Goal: Information Seeking & Learning: Learn about a topic

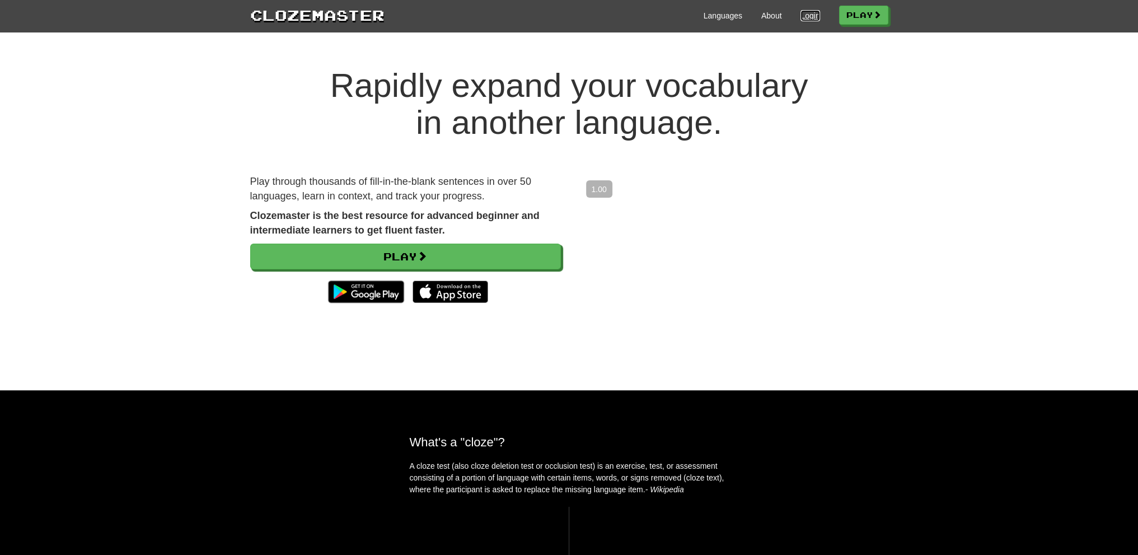
click at [808, 17] on link "Login" at bounding box center [809, 15] width 19 height 11
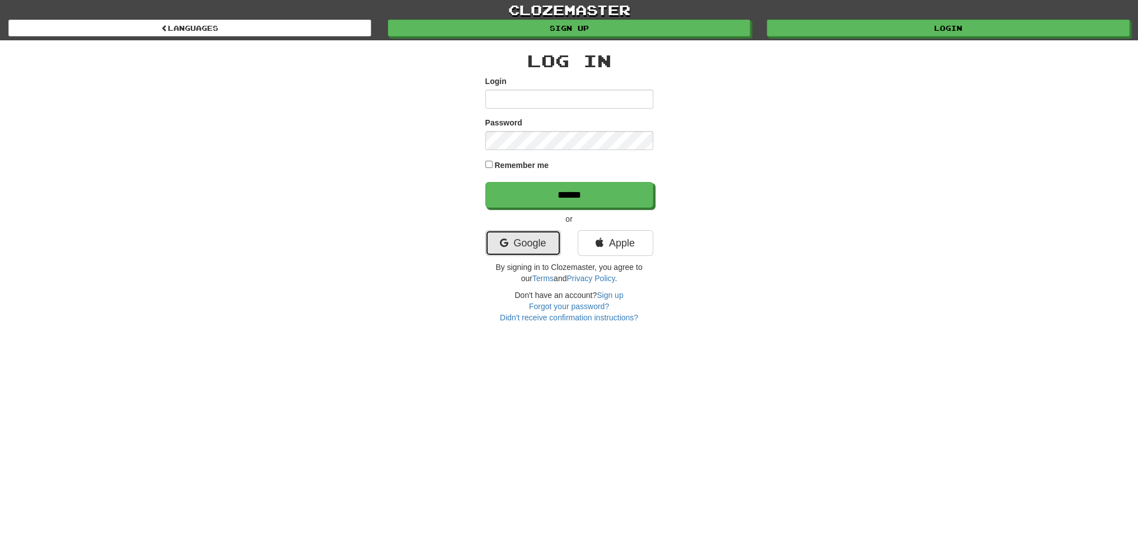
click at [530, 243] on link "Google" at bounding box center [523, 243] width 76 height 26
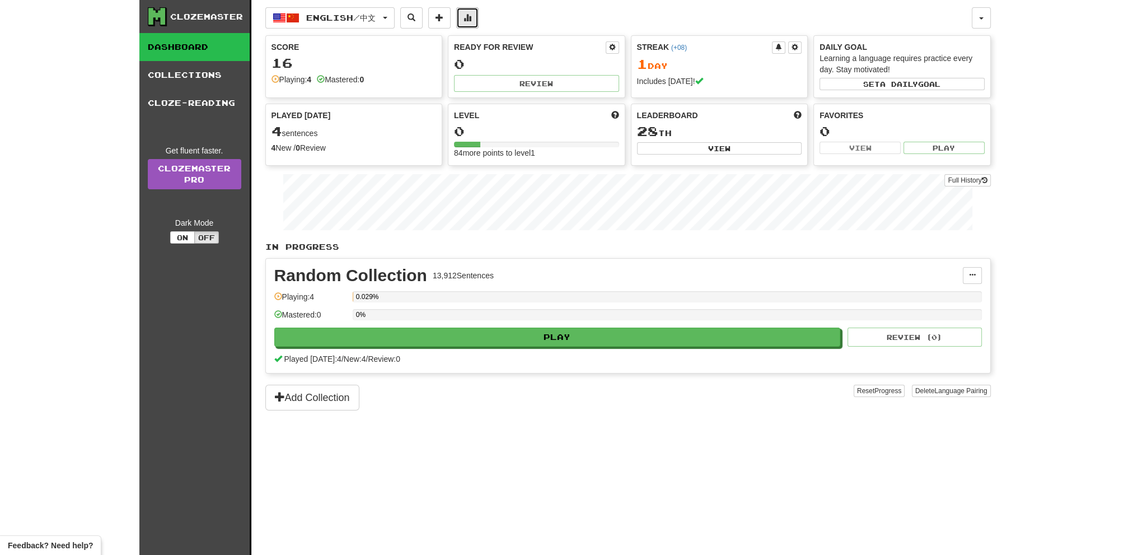
click at [471, 17] on span at bounding box center [467, 17] width 8 height 8
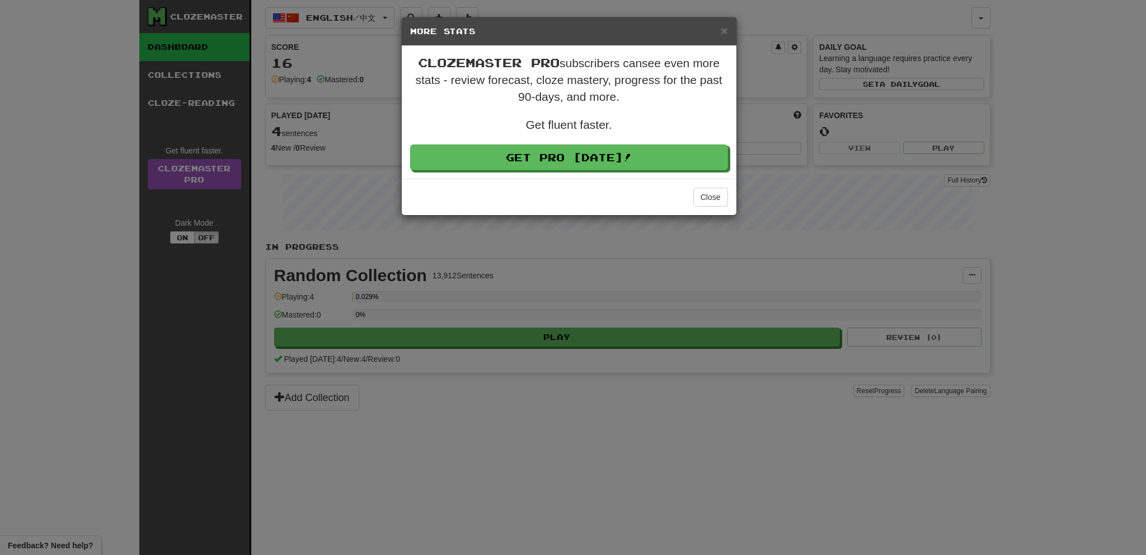
click at [773, 422] on div "× More Stats Clozemaster Pro subscribers can see even more stats - review forec…" at bounding box center [573, 277] width 1146 height 555
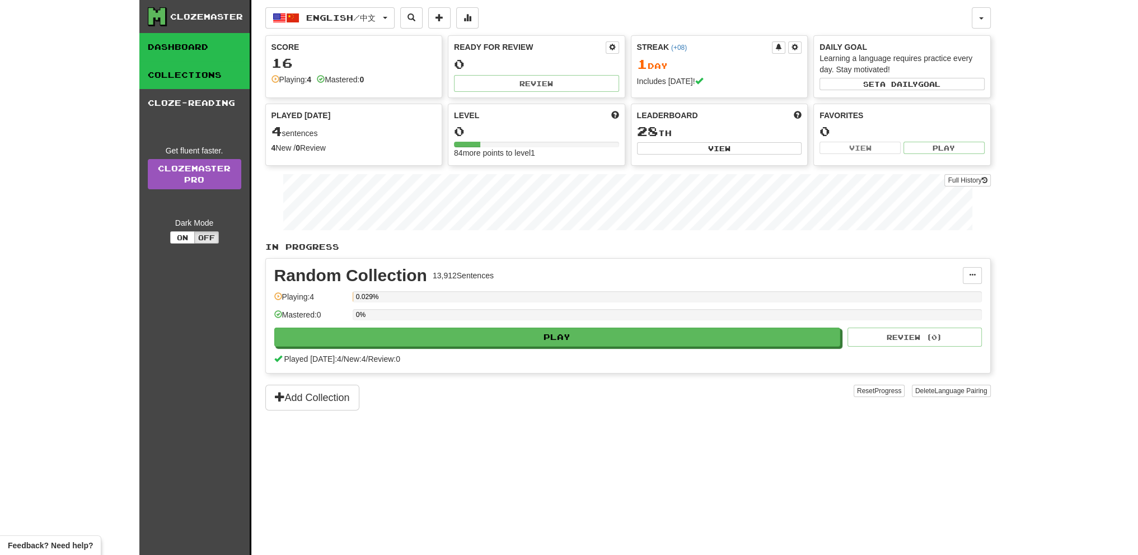
click at [181, 84] on link "Collections" at bounding box center [194, 75] width 110 height 28
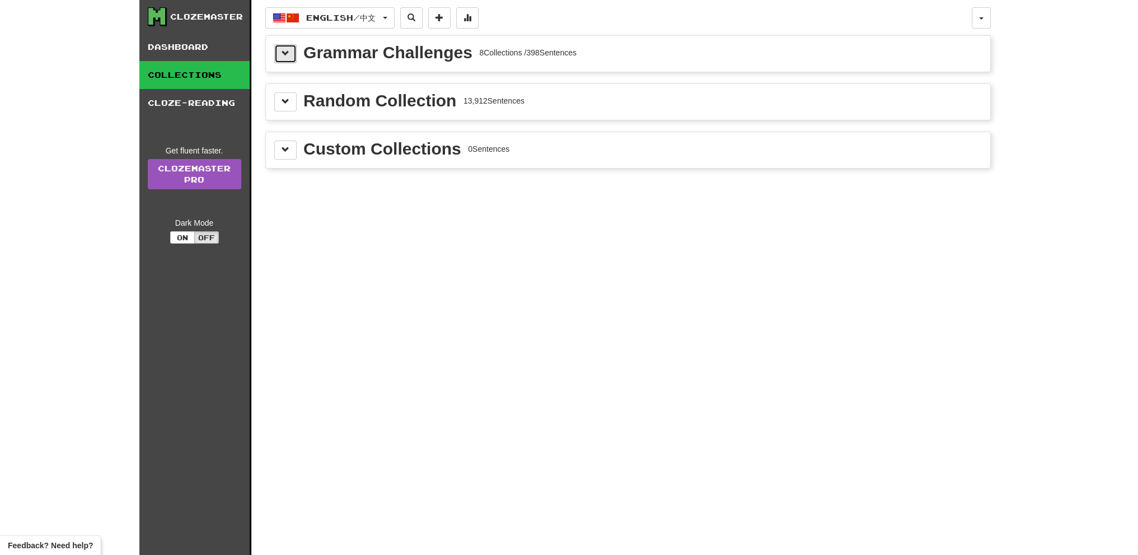
click at [288, 56] on span at bounding box center [285, 53] width 8 height 8
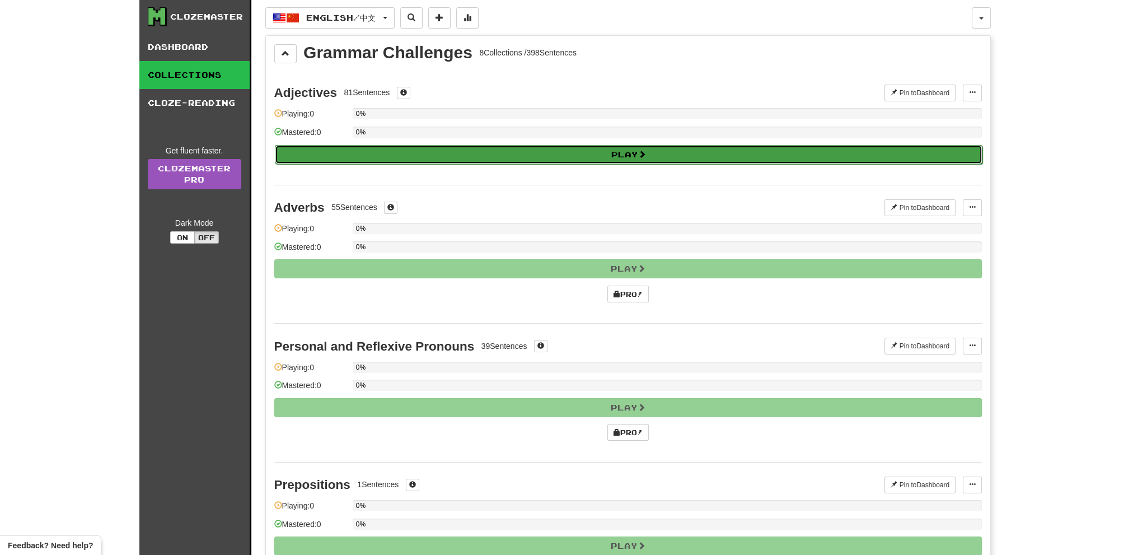
click at [623, 155] on button "Play" at bounding box center [628, 154] width 707 height 19
select select "**"
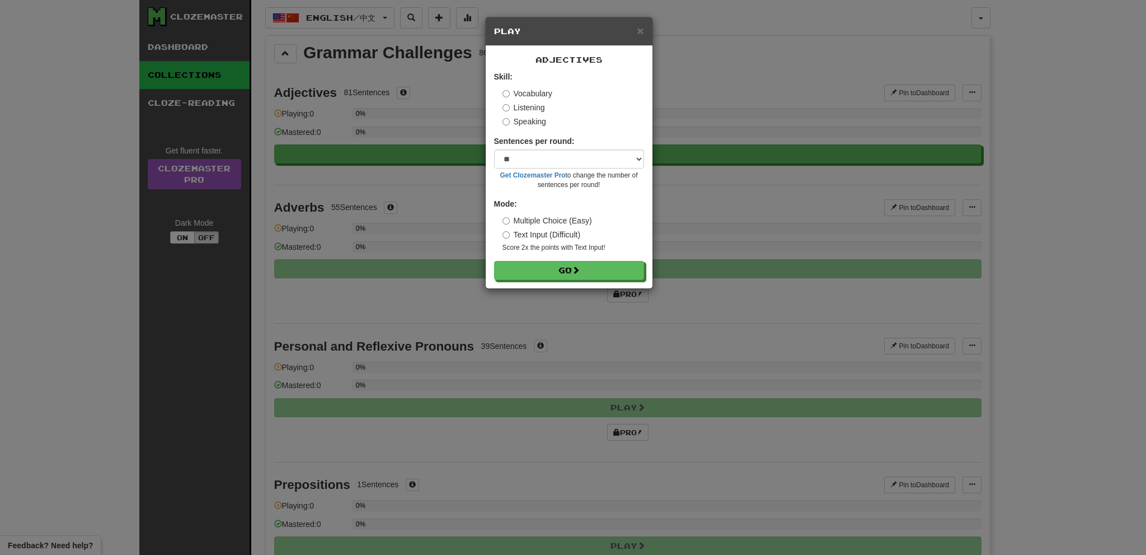
click at [515, 111] on label "Listening" at bounding box center [523, 107] width 43 height 11
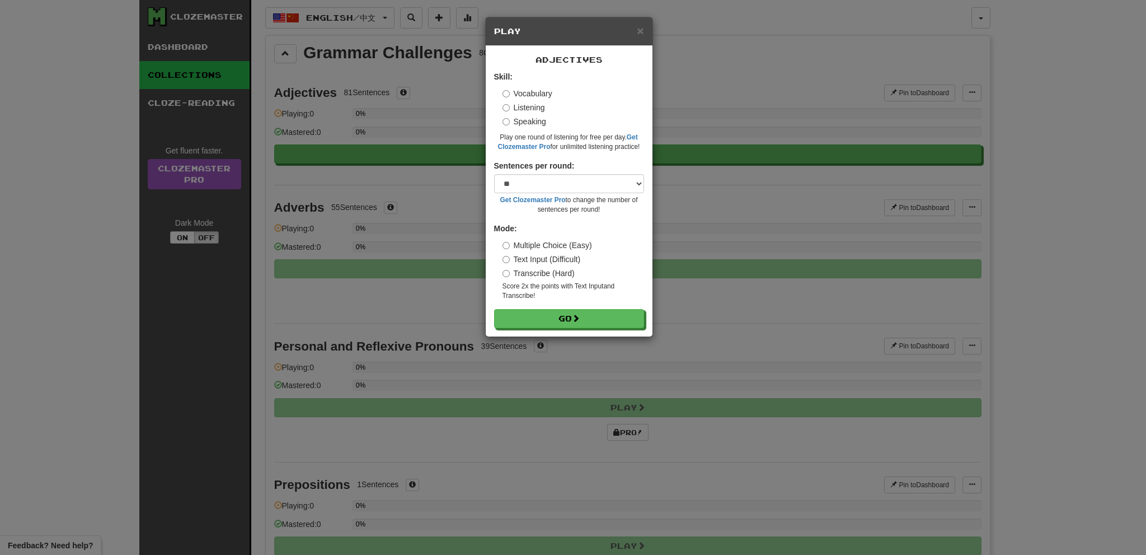
click at [512, 125] on label "Speaking" at bounding box center [524, 121] width 44 height 11
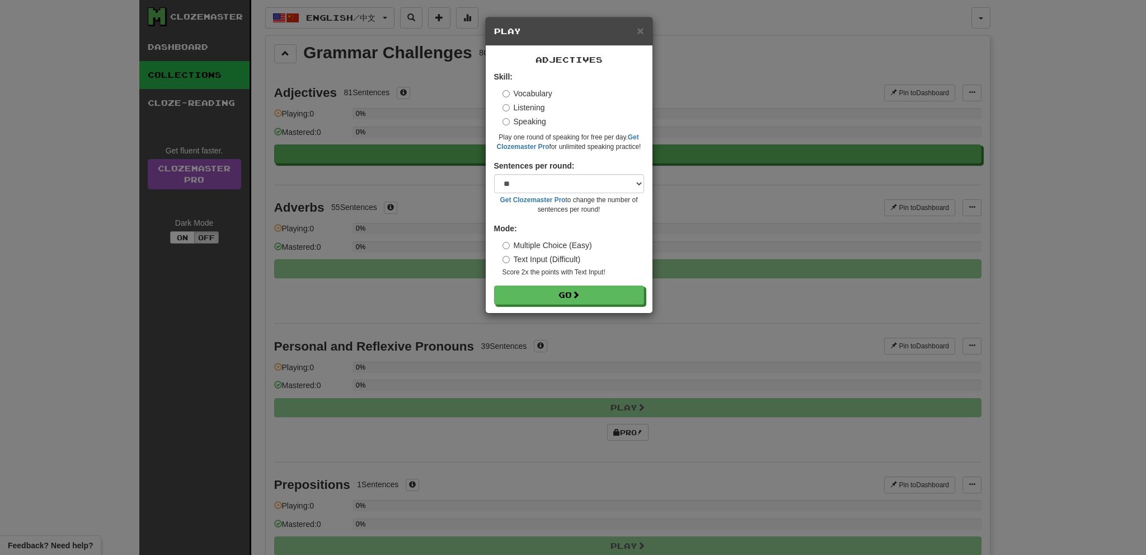
click at [512, 106] on label "Listening" at bounding box center [523, 107] width 43 height 11
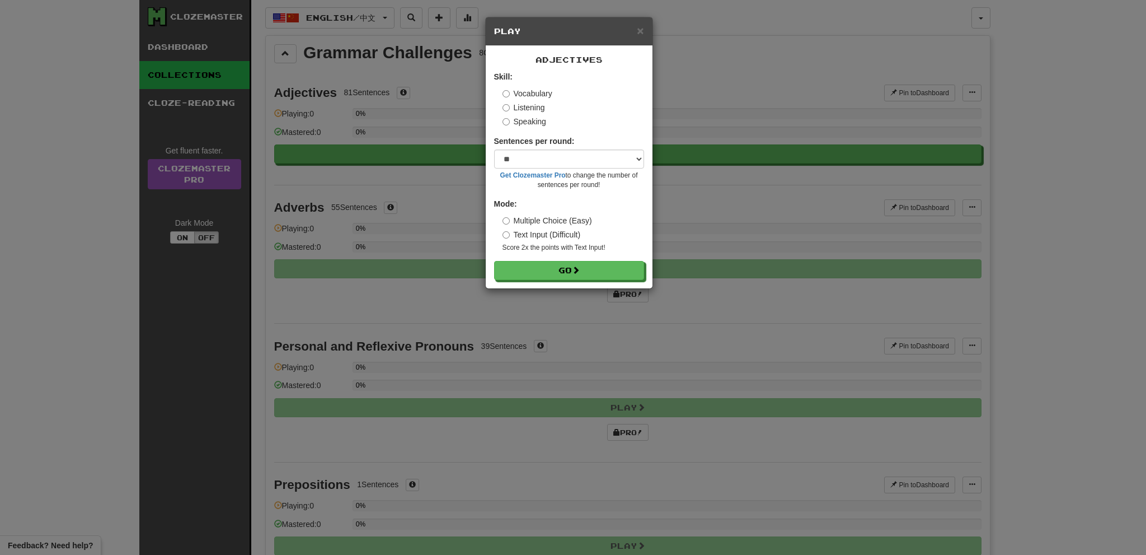
click at [517, 105] on label "Listening" at bounding box center [523, 107] width 43 height 11
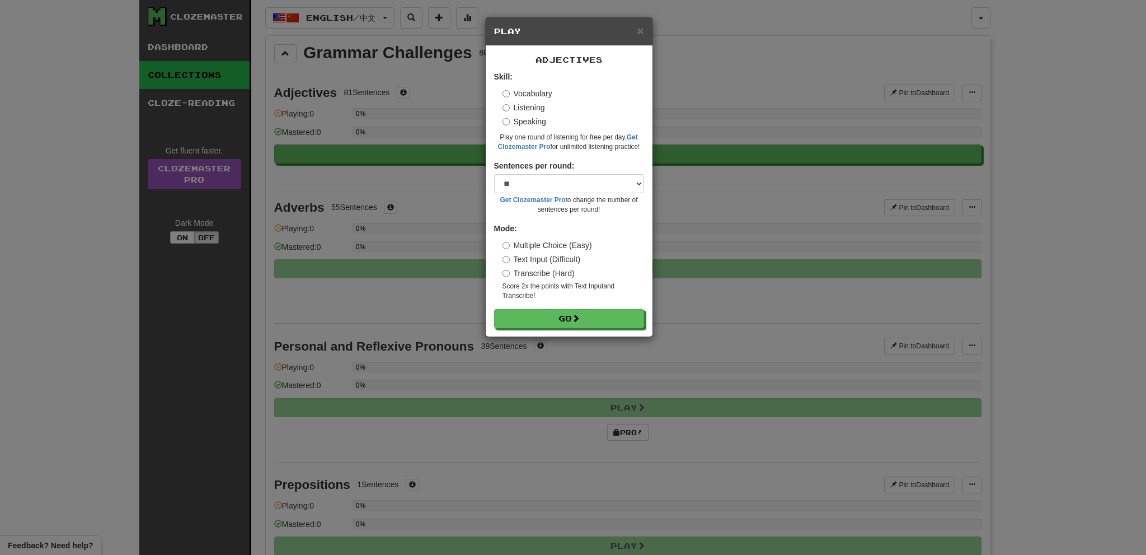
click at [513, 93] on label "Vocabulary" at bounding box center [527, 93] width 50 height 11
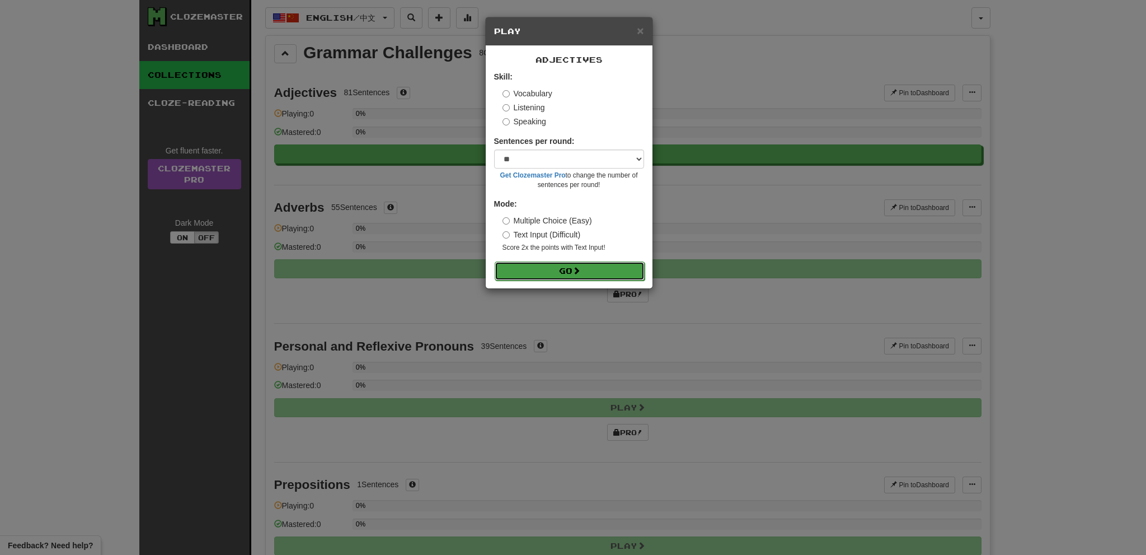
click at [566, 270] on button "Go" at bounding box center [570, 270] width 150 height 19
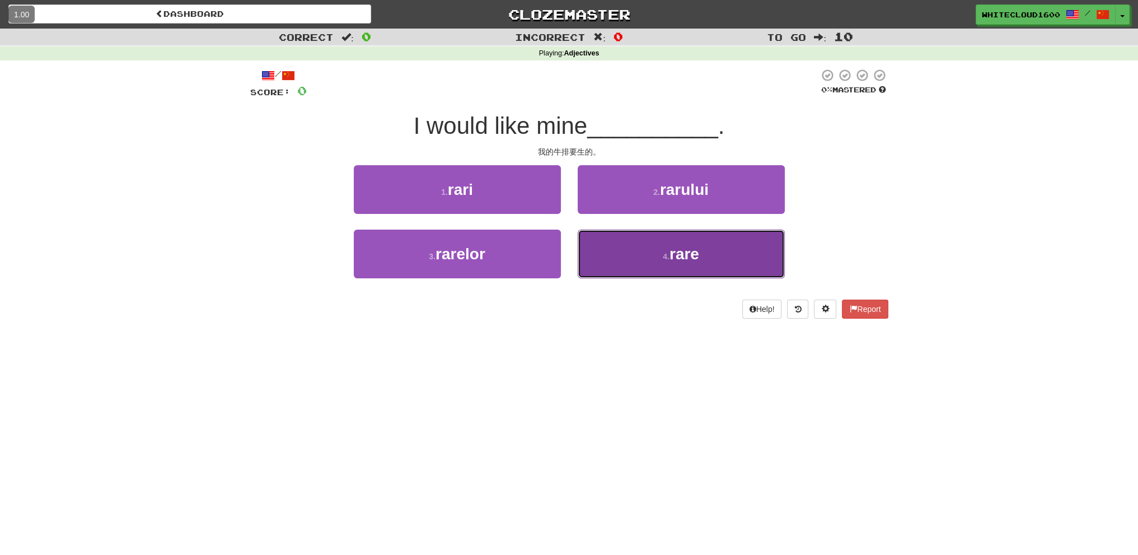
click at [652, 246] on button "4 . rare" at bounding box center [680, 253] width 207 height 49
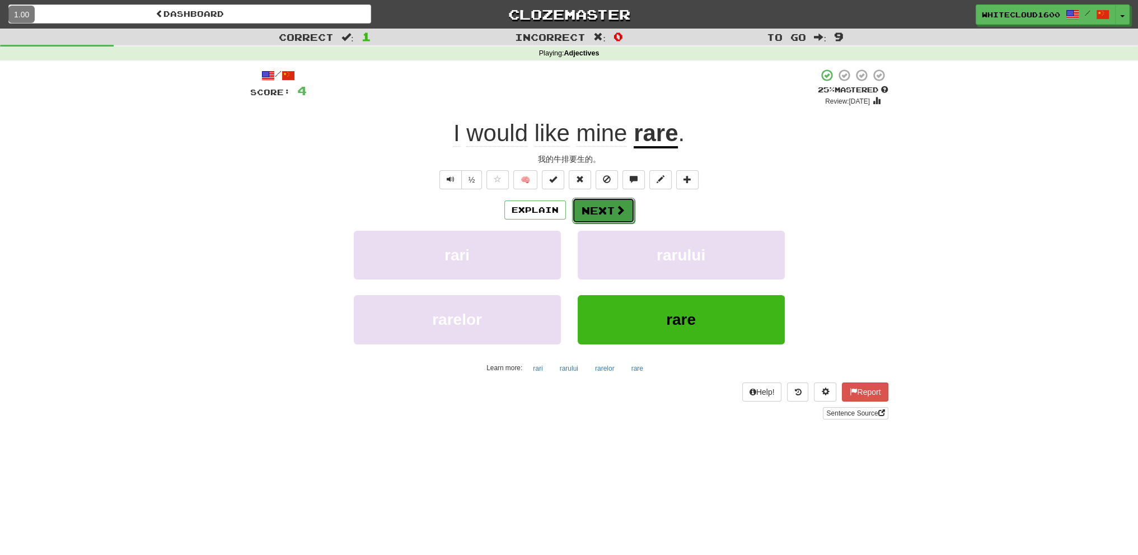
click at [584, 217] on button "Next" at bounding box center [603, 211] width 63 height 26
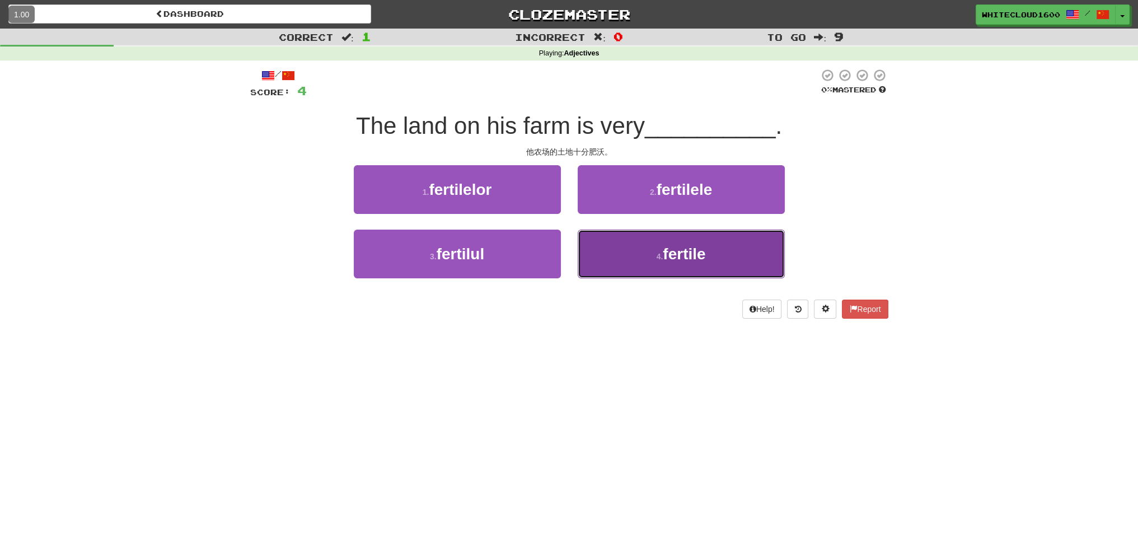
click at [687, 266] on button "4 . fertile" at bounding box center [680, 253] width 207 height 49
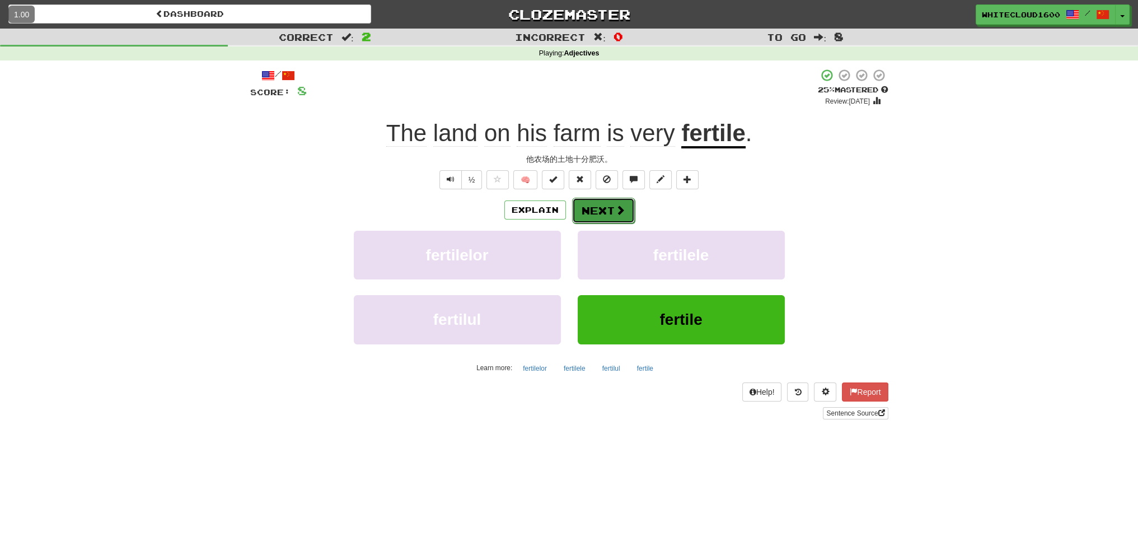
click at [611, 216] on button "Next" at bounding box center [603, 211] width 63 height 26
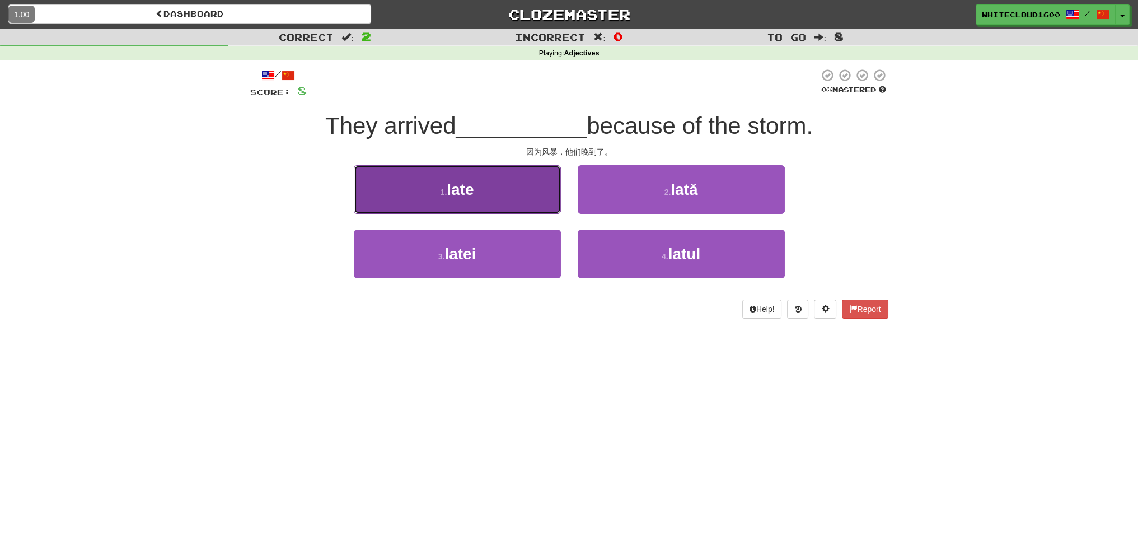
click at [464, 192] on span "late" at bounding box center [460, 189] width 27 height 17
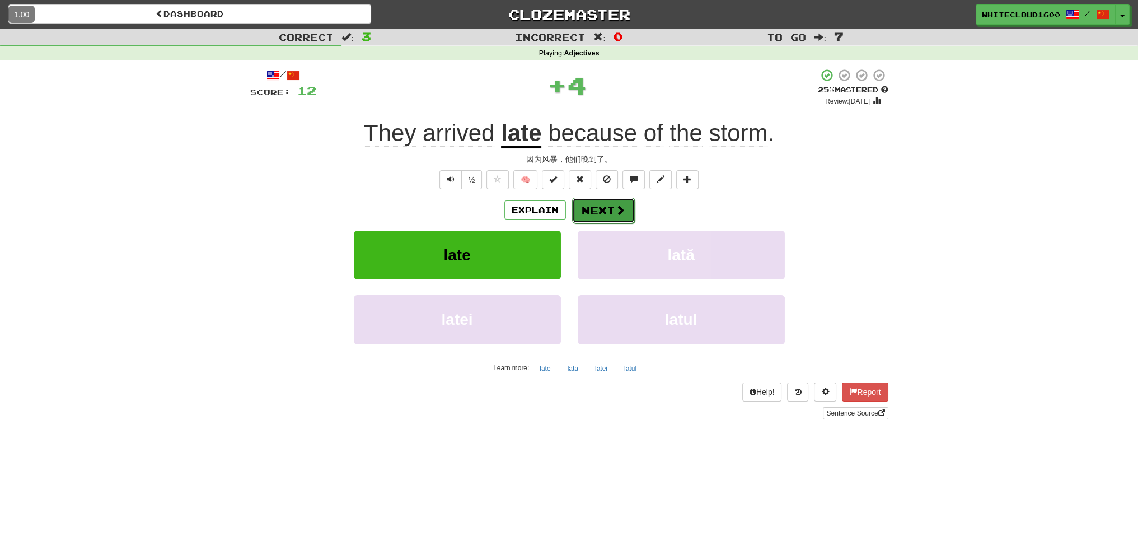
click at [609, 214] on button "Next" at bounding box center [603, 211] width 63 height 26
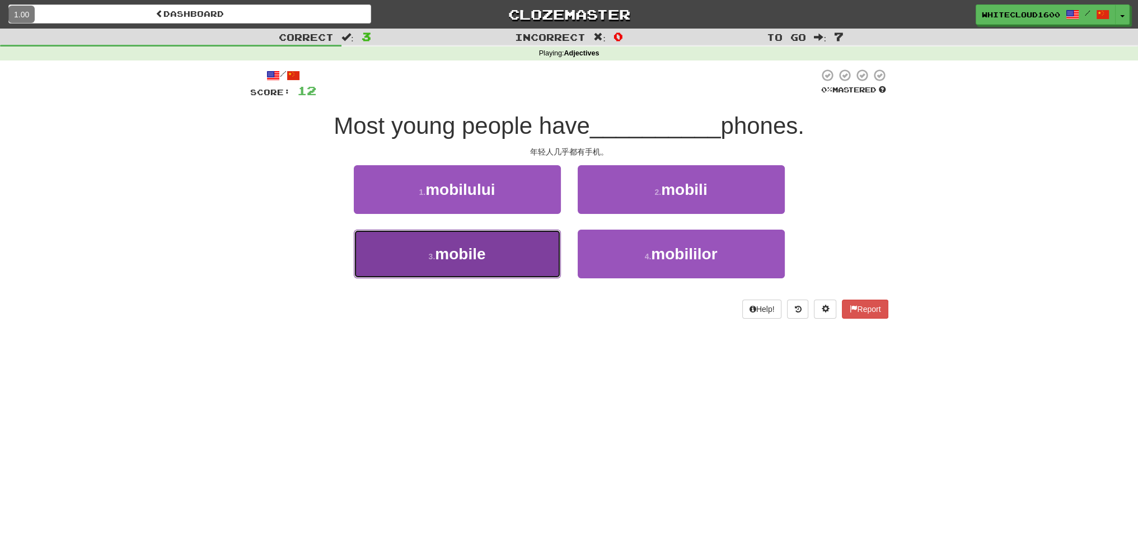
click at [505, 264] on button "3 . mobile" at bounding box center [457, 253] width 207 height 49
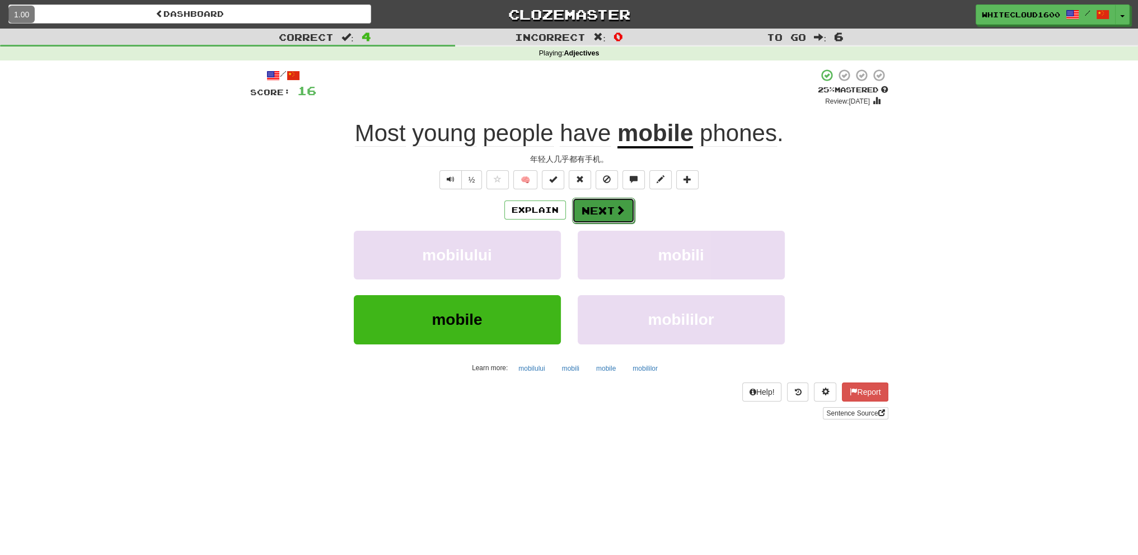
click at [617, 221] on button "Next" at bounding box center [603, 211] width 63 height 26
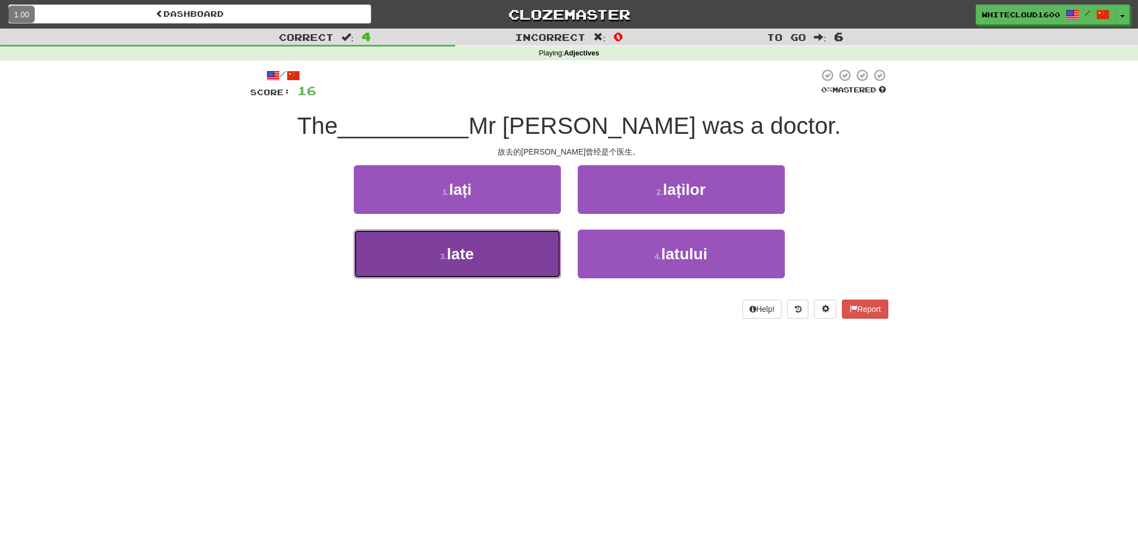
click at [502, 260] on button "3 . late" at bounding box center [457, 253] width 207 height 49
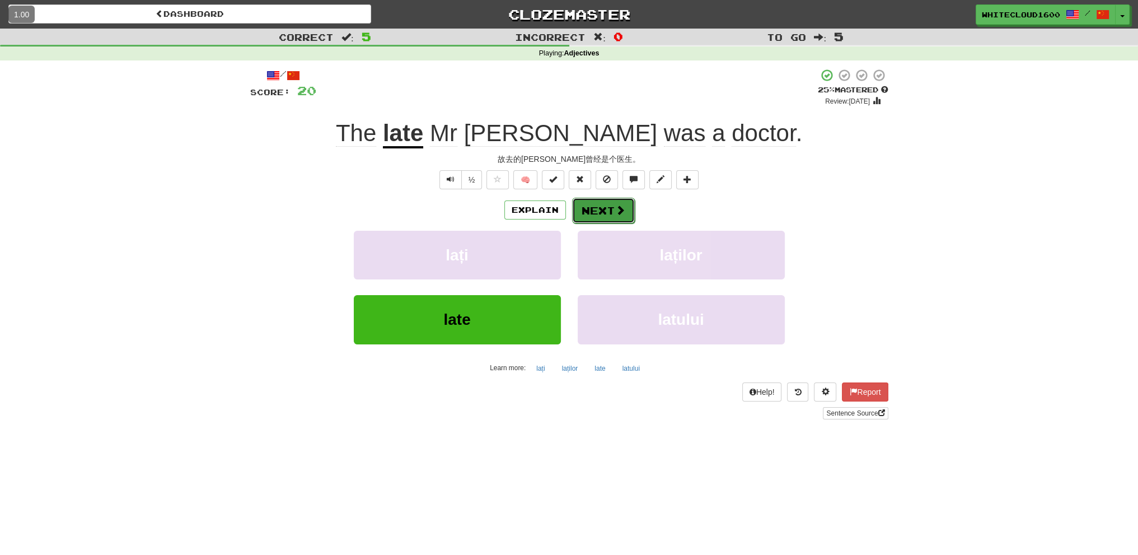
click at [593, 212] on button "Next" at bounding box center [603, 211] width 63 height 26
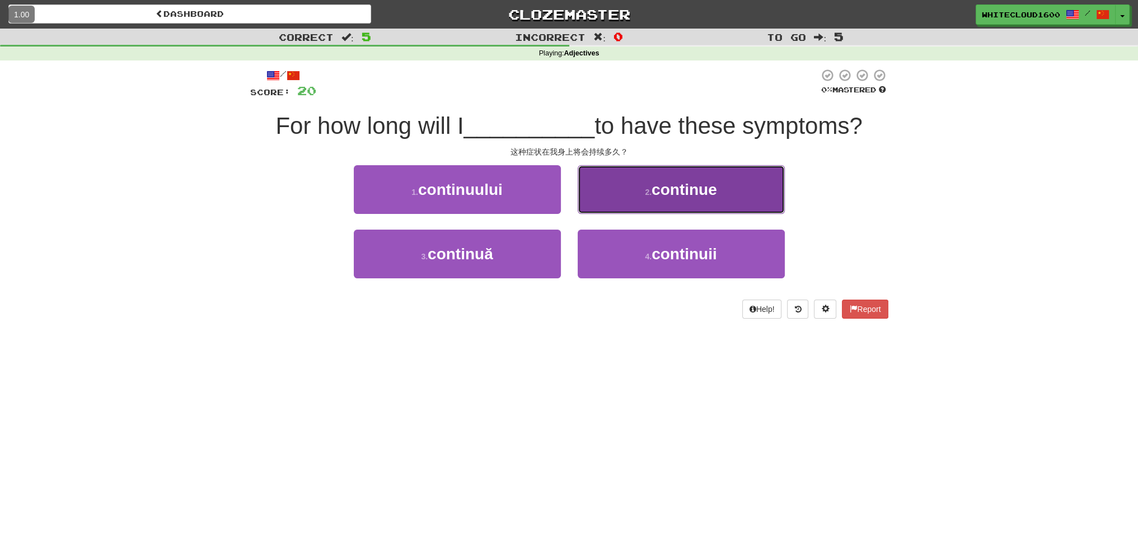
click at [651, 184] on button "2 . continue" at bounding box center [680, 189] width 207 height 49
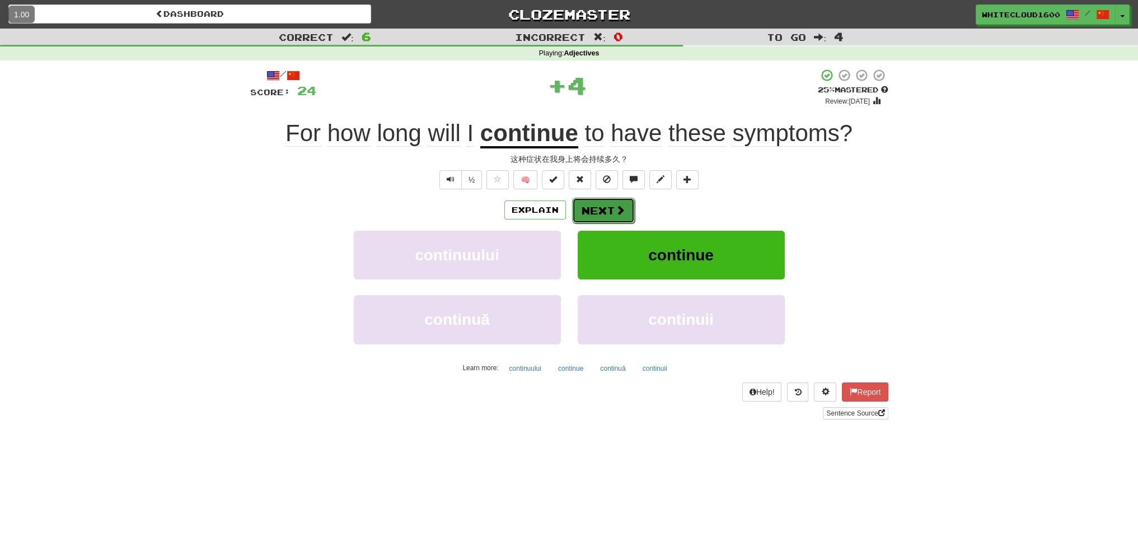
click at [595, 214] on button "Next" at bounding box center [603, 211] width 63 height 26
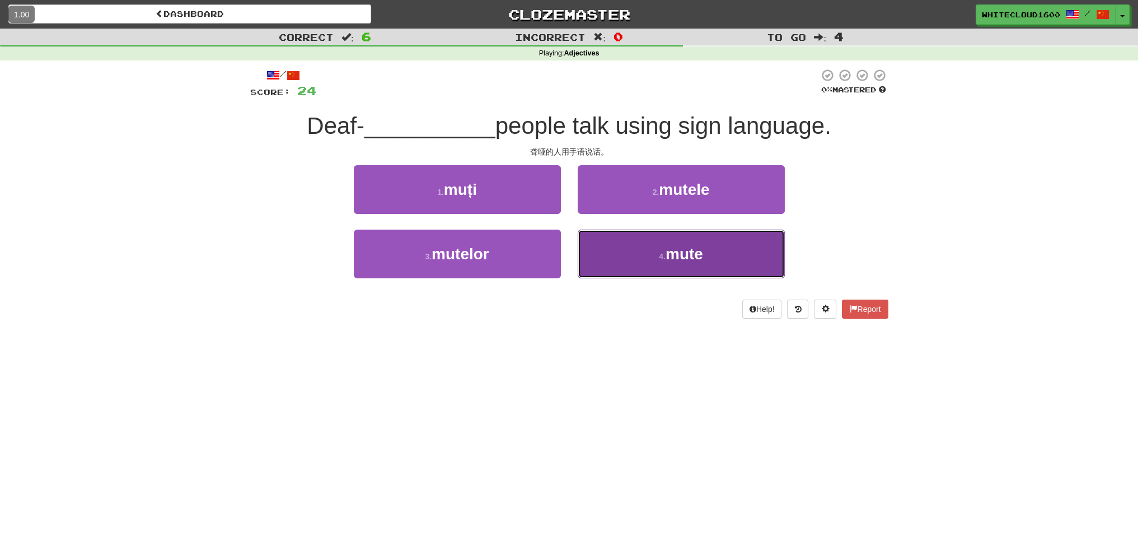
click at [673, 274] on button "4 . mute" at bounding box center [680, 253] width 207 height 49
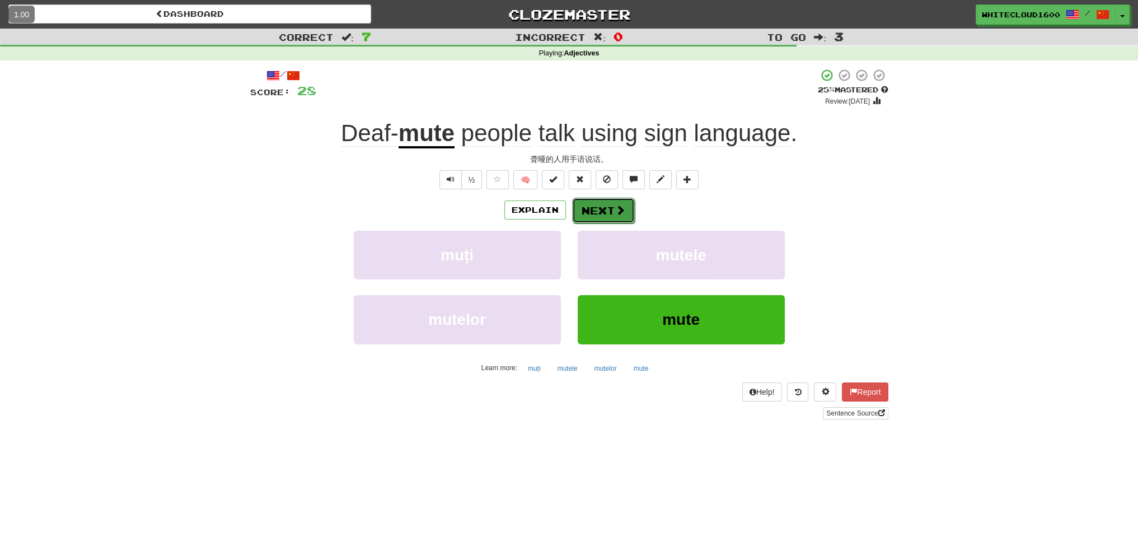
click at [598, 206] on button "Next" at bounding box center [603, 211] width 63 height 26
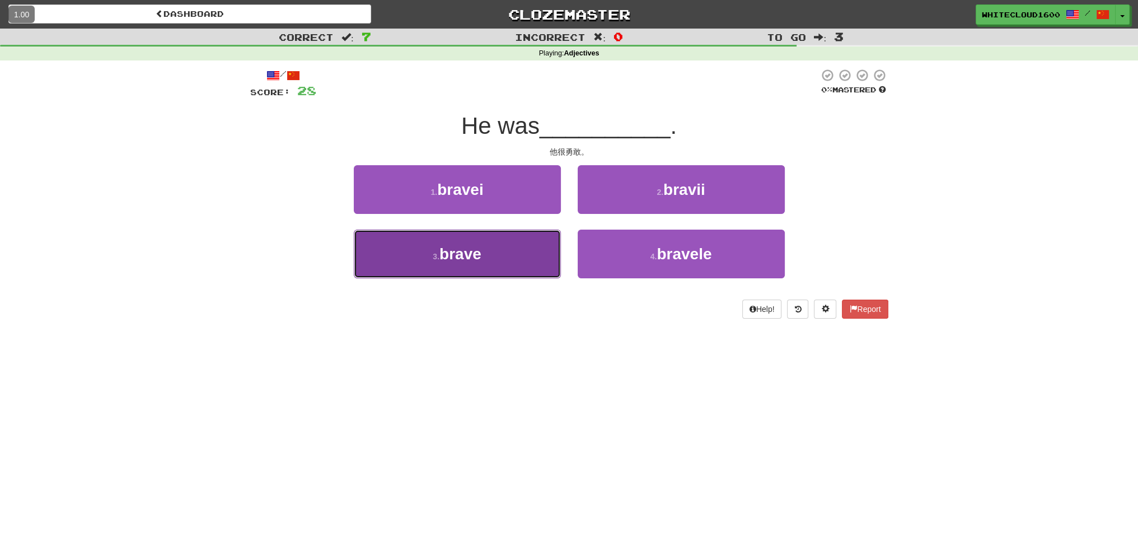
click at [494, 264] on button "3 . brave" at bounding box center [457, 253] width 207 height 49
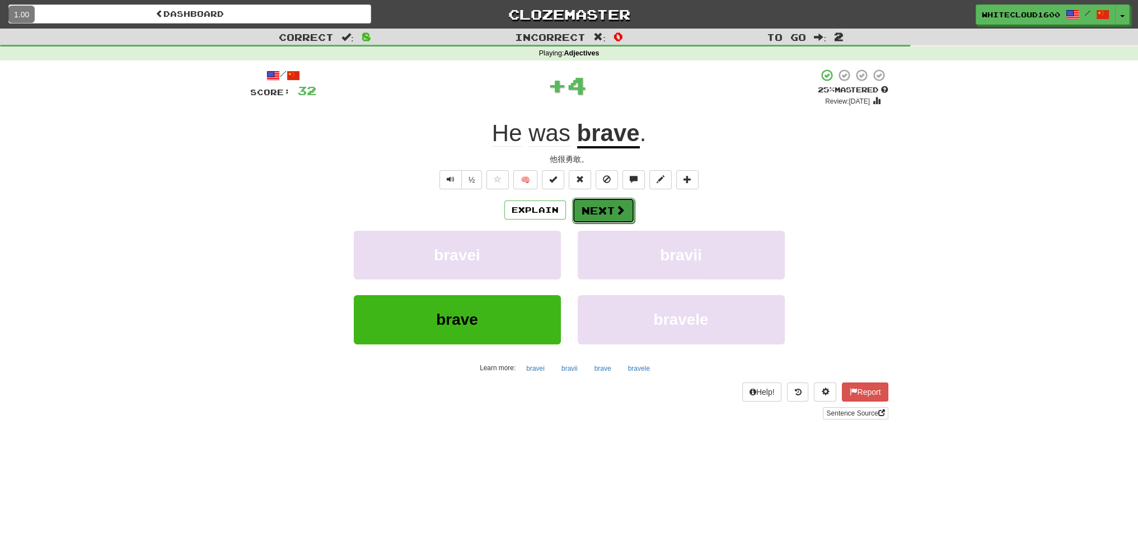
click at [601, 206] on button "Next" at bounding box center [603, 211] width 63 height 26
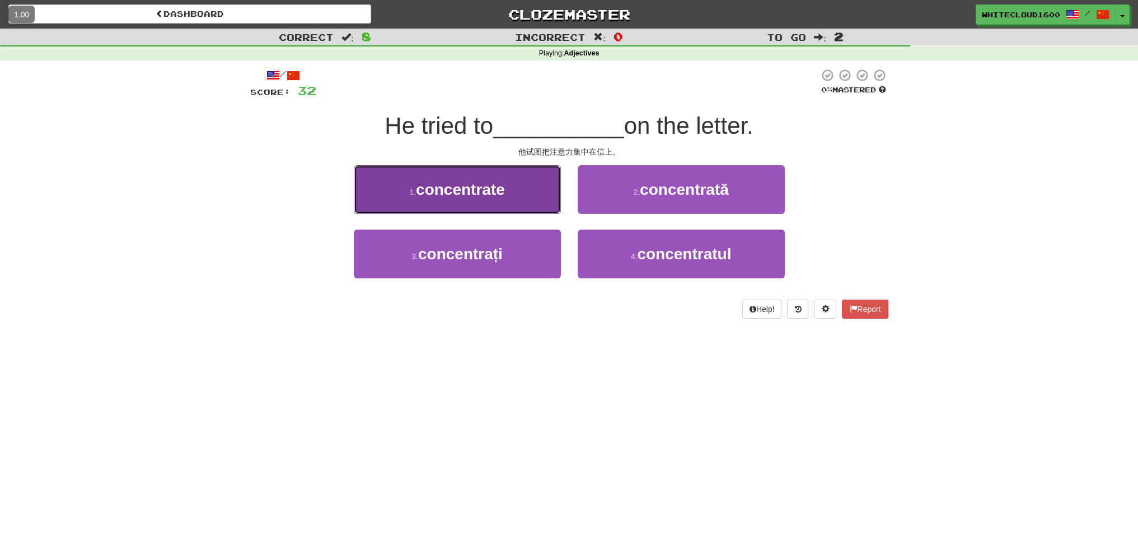
click at [542, 197] on button "1 . concentrate" at bounding box center [457, 189] width 207 height 49
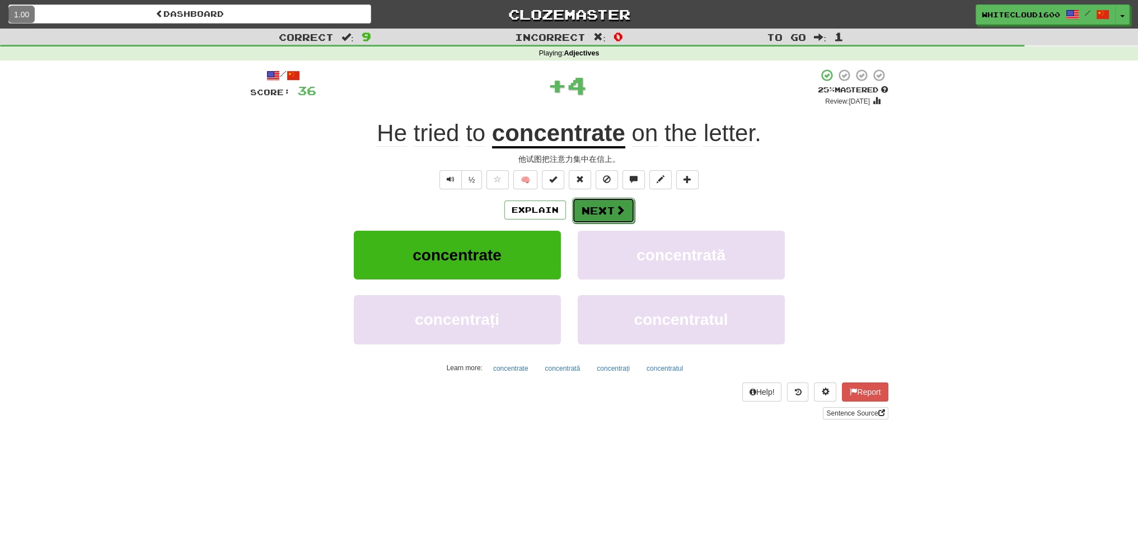
click at [612, 210] on button "Next" at bounding box center [603, 211] width 63 height 26
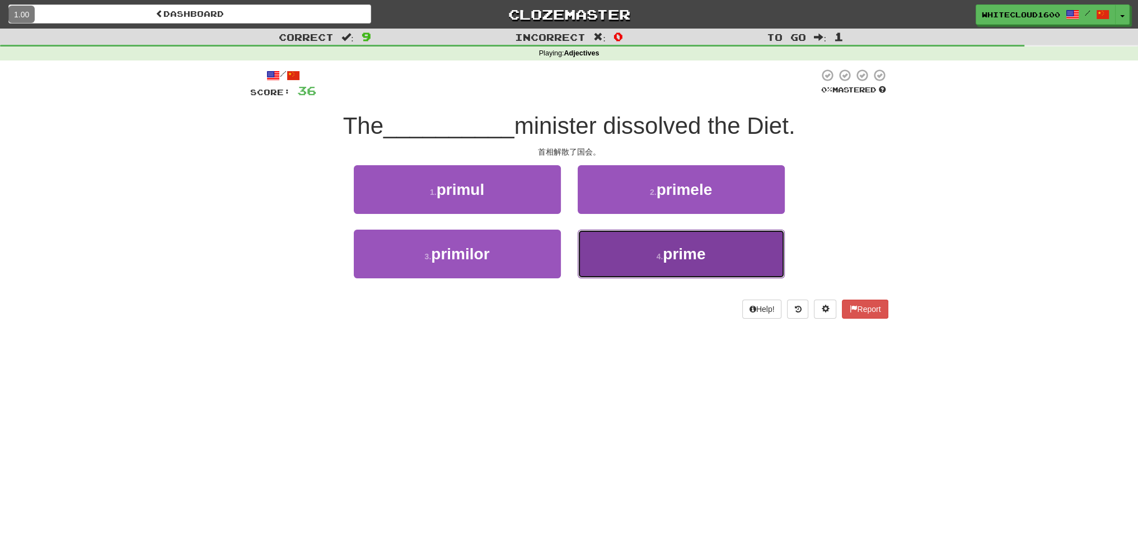
click at [674, 274] on button "4 . prime" at bounding box center [680, 253] width 207 height 49
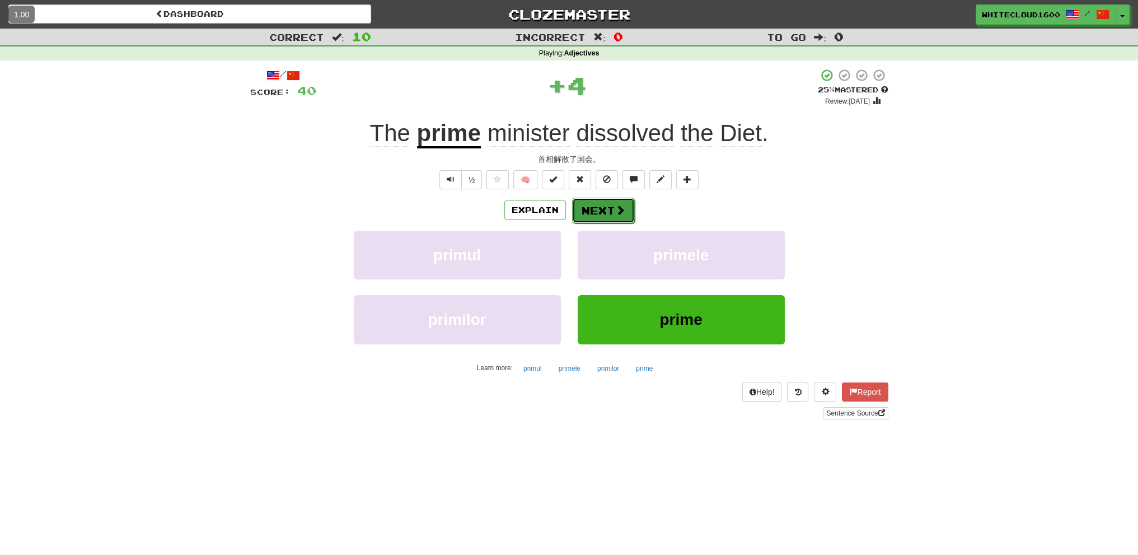
click at [612, 214] on button "Next" at bounding box center [603, 211] width 63 height 26
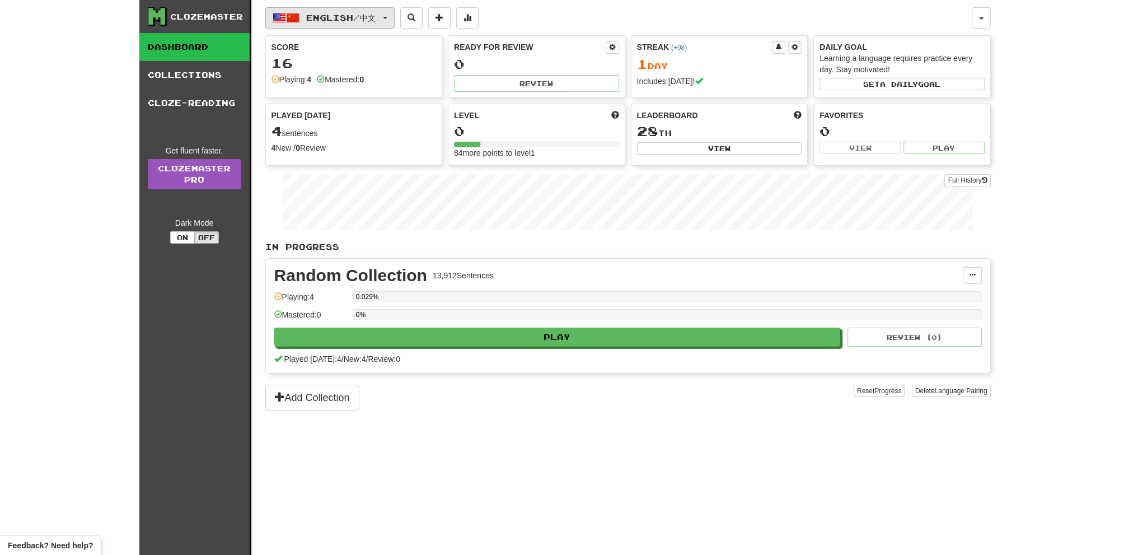
click at [350, 26] on button "English / 中文" at bounding box center [329, 17] width 129 height 21
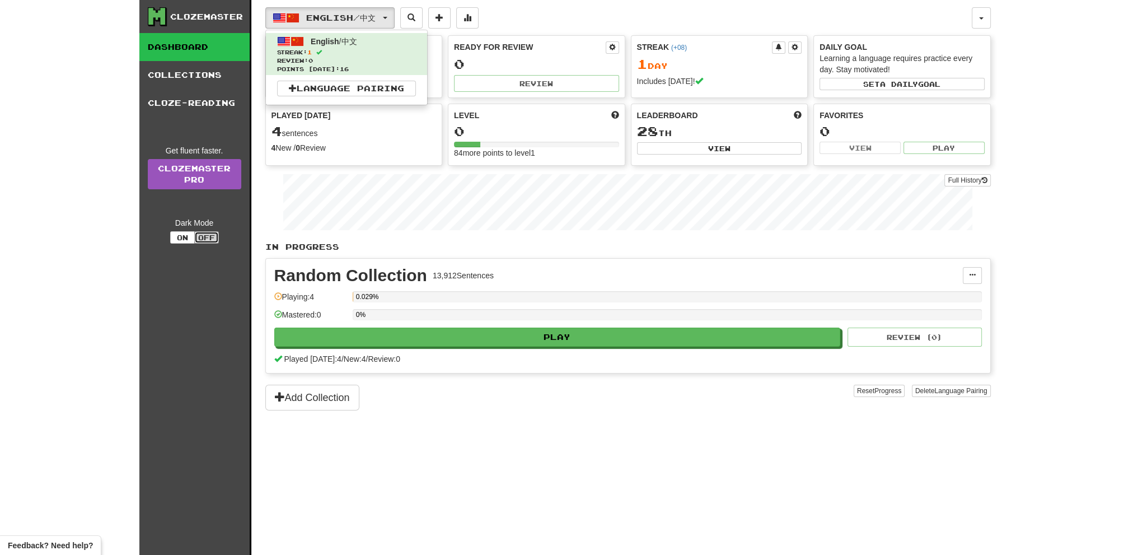
click at [208, 239] on button "Off" at bounding box center [206, 237] width 25 height 12
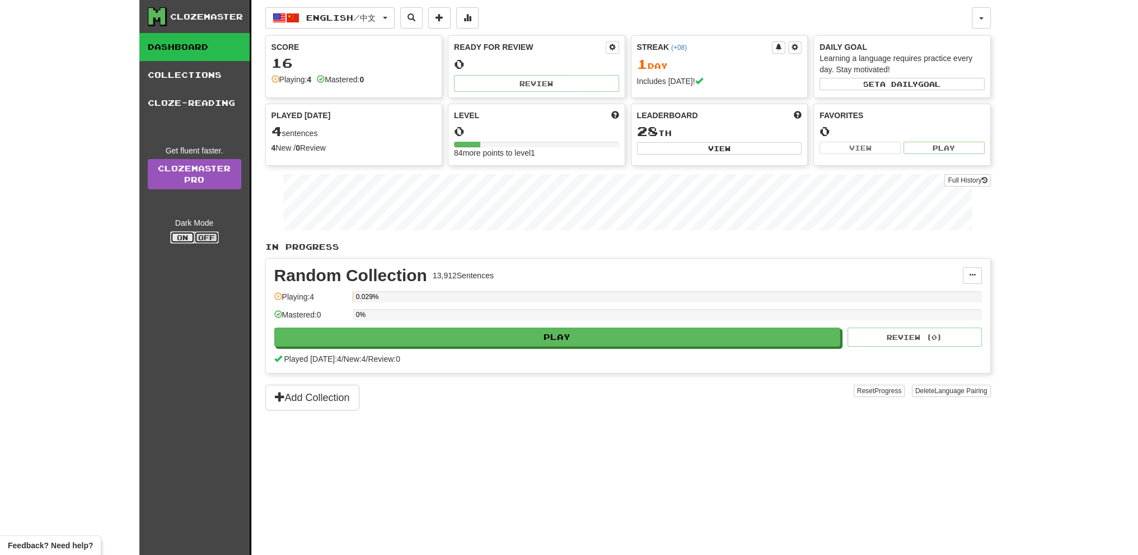
click at [186, 238] on button "On" at bounding box center [182, 237] width 25 height 12
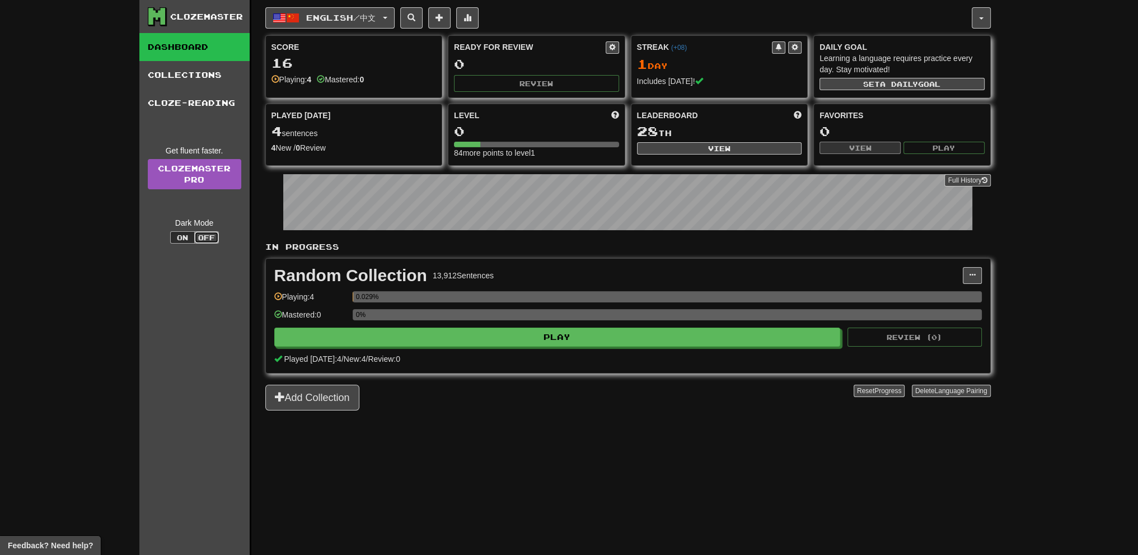
click at [199, 235] on button "Off" at bounding box center [206, 237] width 25 height 12
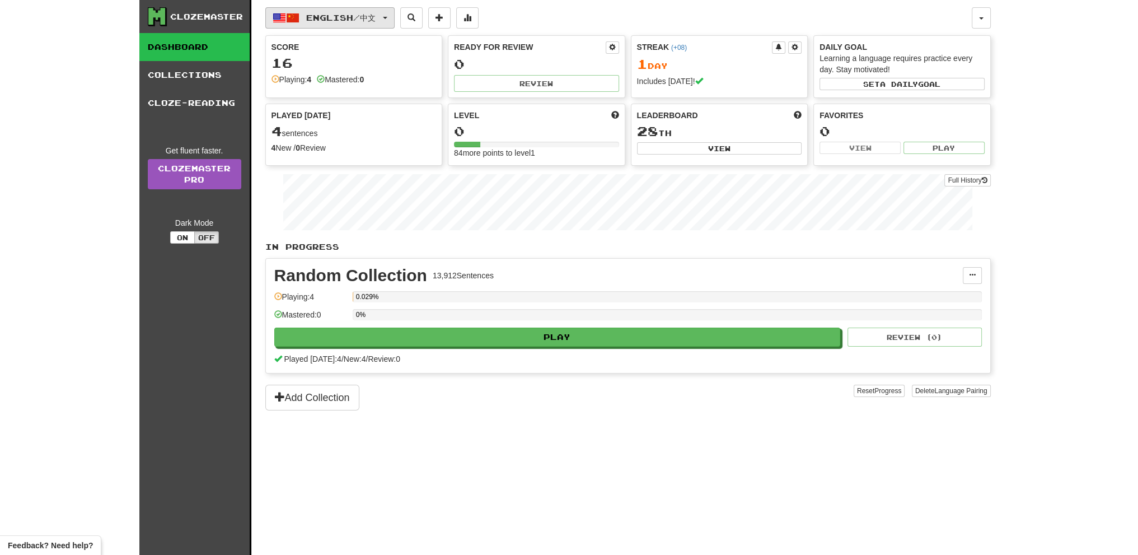
click at [289, 17] on span "button" at bounding box center [292, 17] width 13 height 13
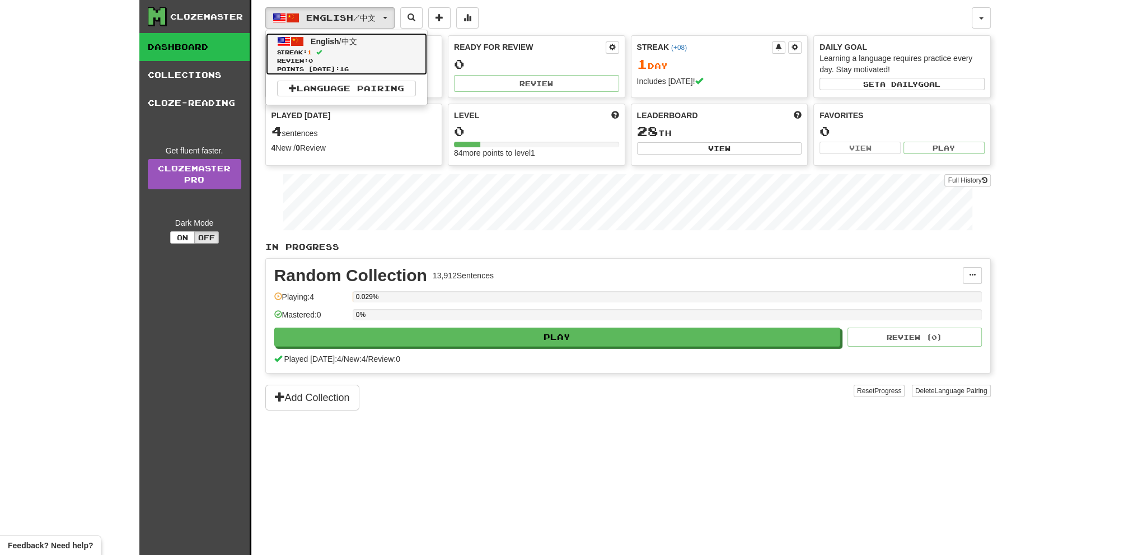
click at [312, 52] on span "1" at bounding box center [309, 52] width 4 height 7
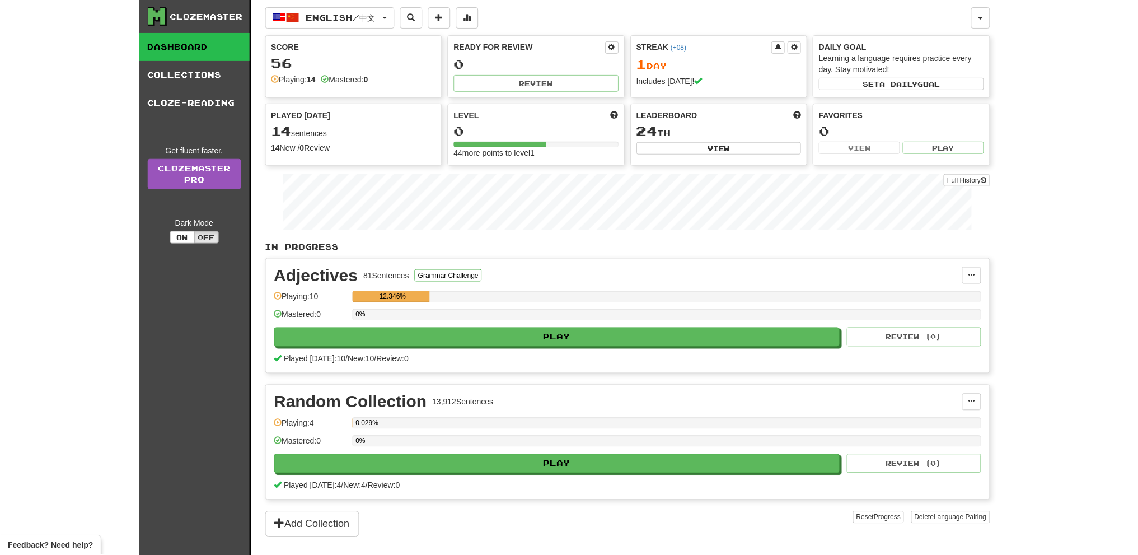
click at [471, 20] on span at bounding box center [467, 17] width 8 height 8
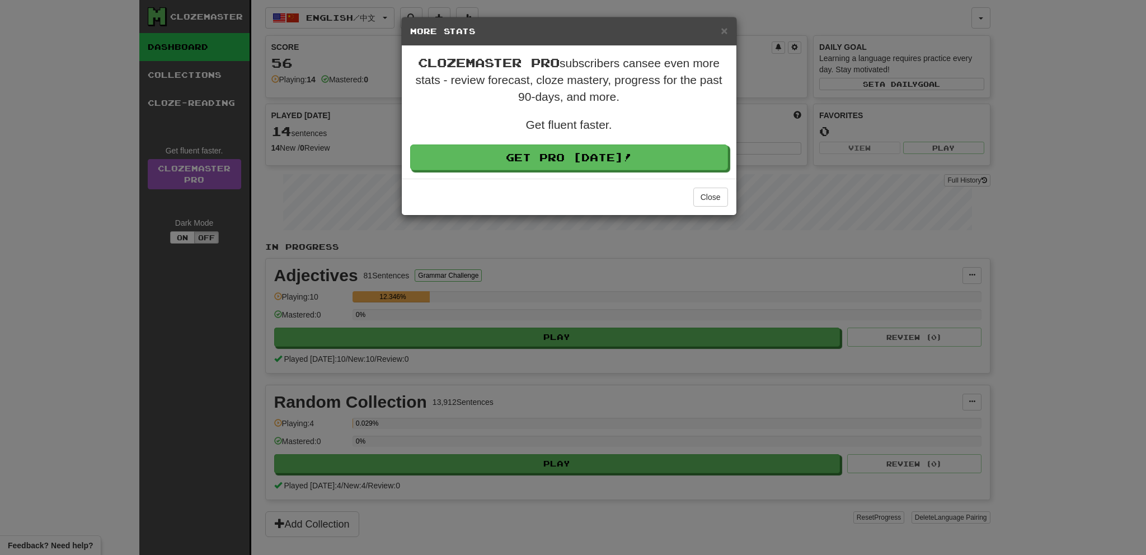
click at [729, 31] on div "× More Stats" at bounding box center [569, 31] width 335 height 29
click at [725, 32] on span "×" at bounding box center [724, 30] width 7 height 13
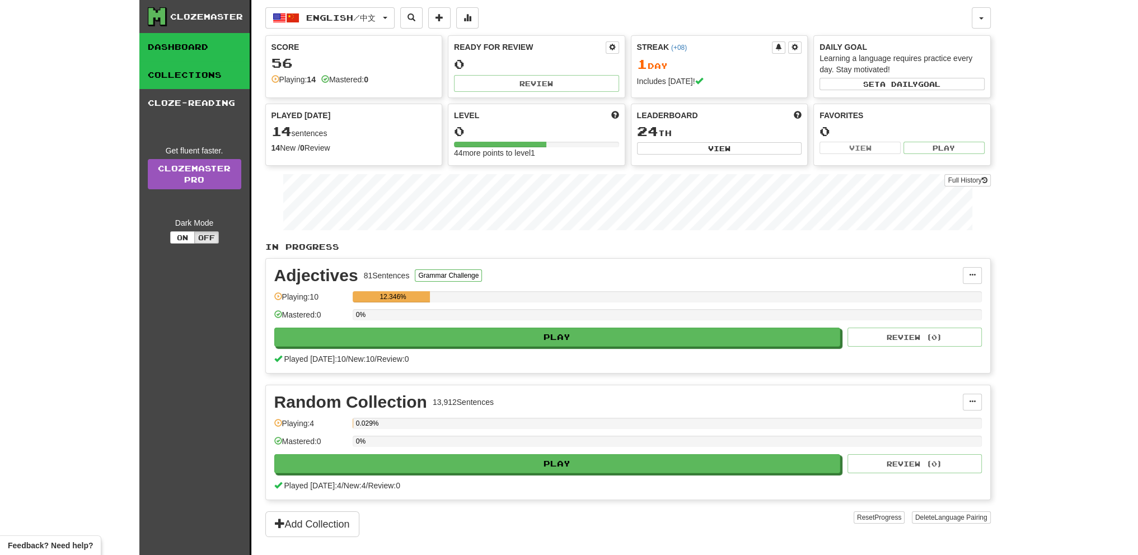
click at [181, 81] on link "Collections" at bounding box center [194, 75] width 110 height 28
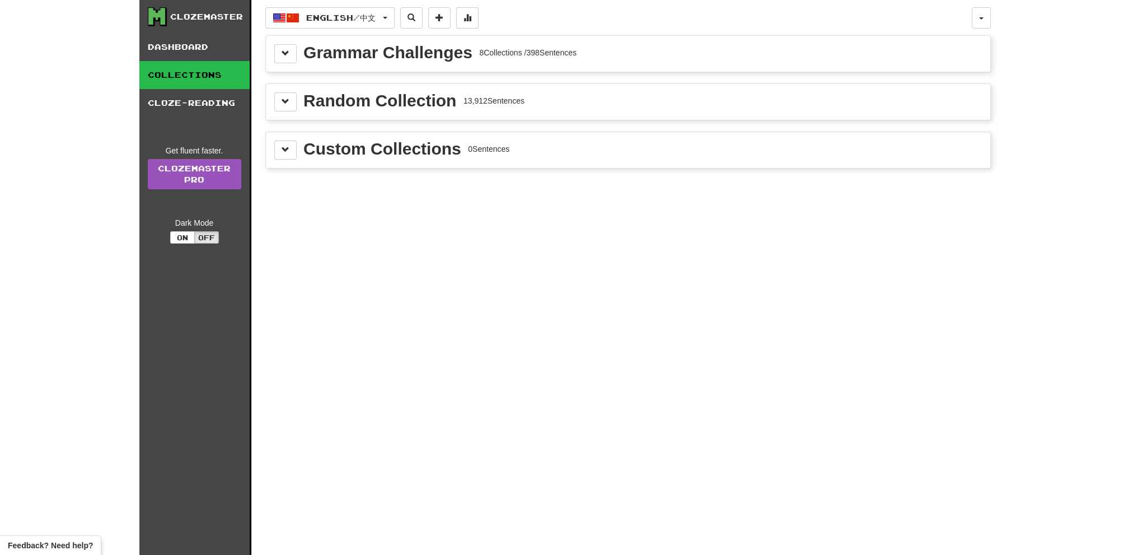
click at [300, 96] on div "Random Collection 13,912 Sentences" at bounding box center [627, 101] width 707 height 19
click at [289, 99] on button at bounding box center [285, 101] width 22 height 19
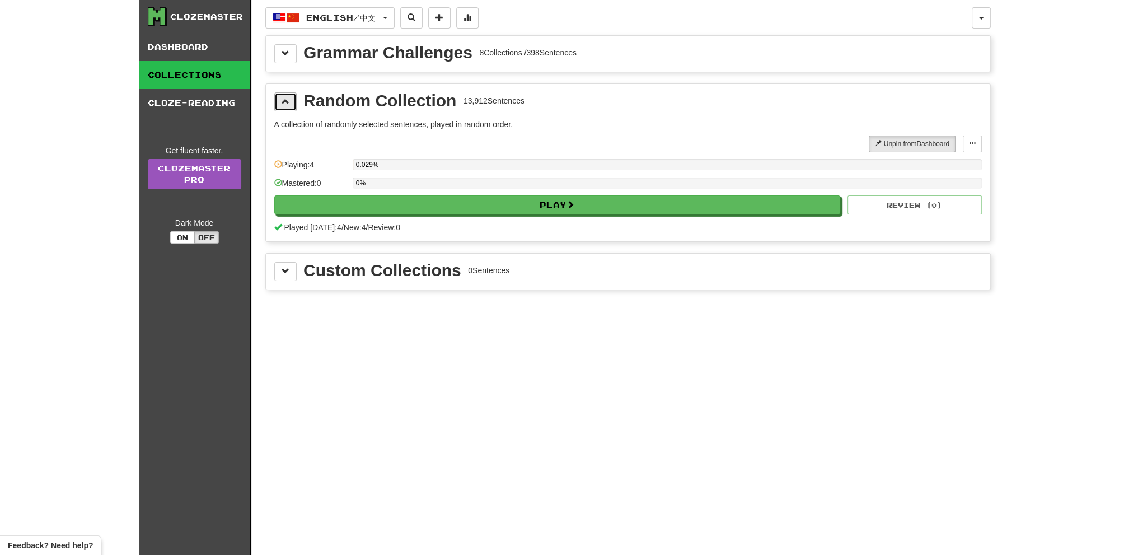
click at [289, 99] on button at bounding box center [285, 101] width 22 height 19
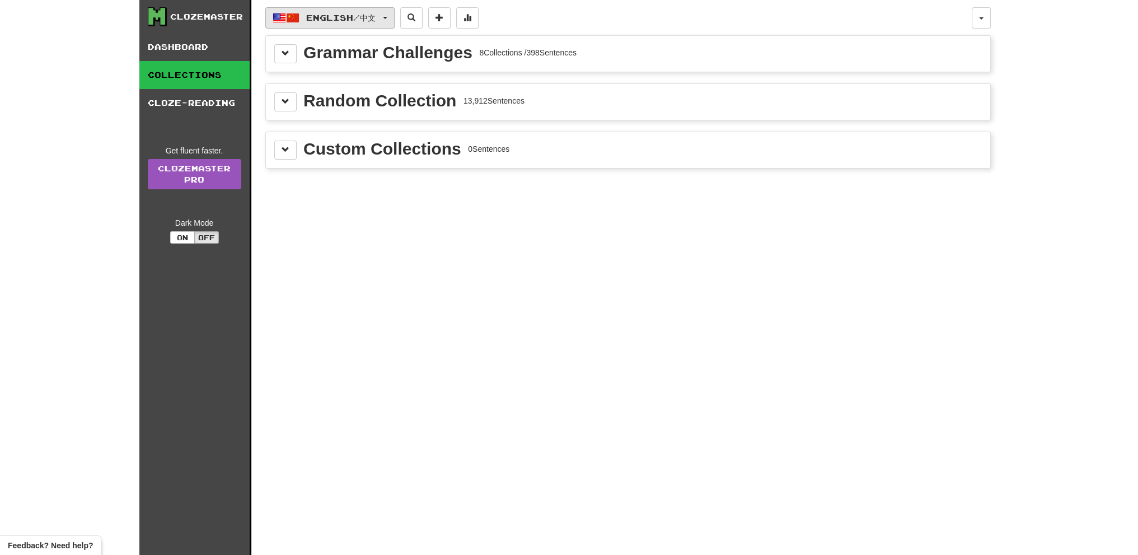
click at [391, 18] on button "English / 中文" at bounding box center [329, 17] width 129 height 21
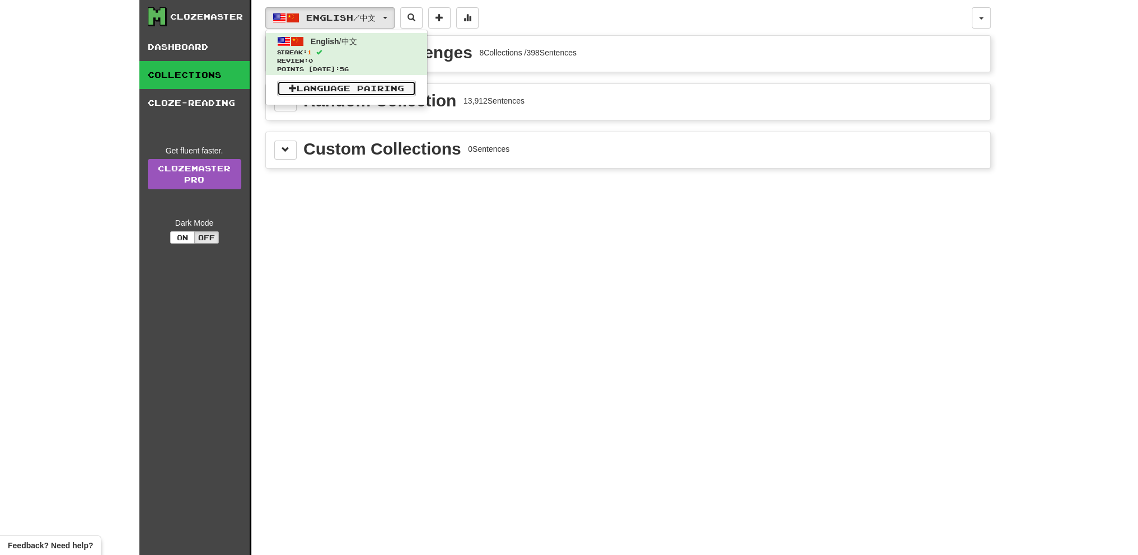
click at [367, 90] on link "Language Pairing" at bounding box center [346, 89] width 139 height 16
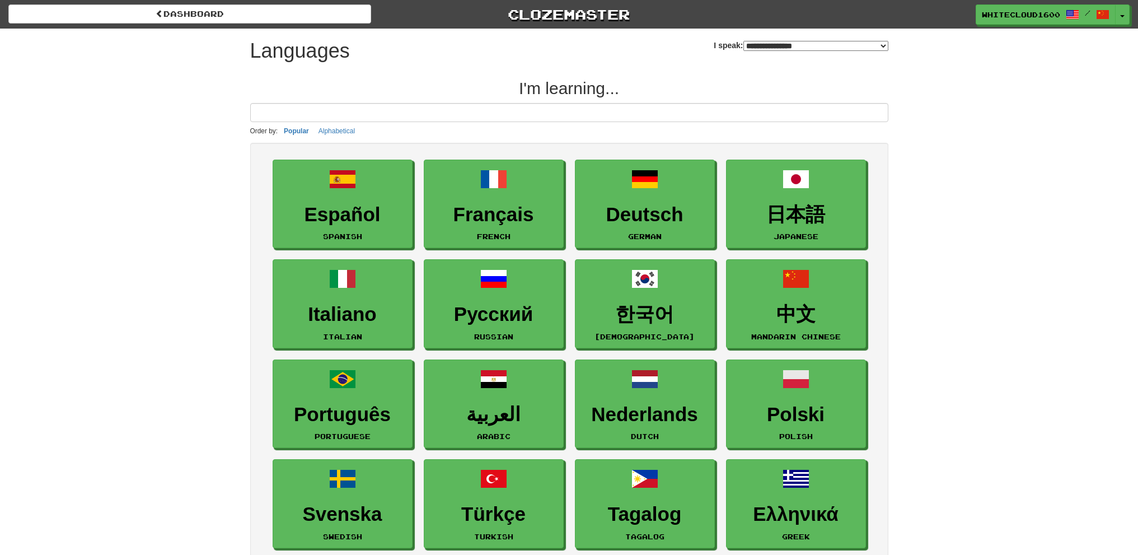
select select "*******"
click at [325, 111] on input at bounding box center [569, 112] width 638 height 19
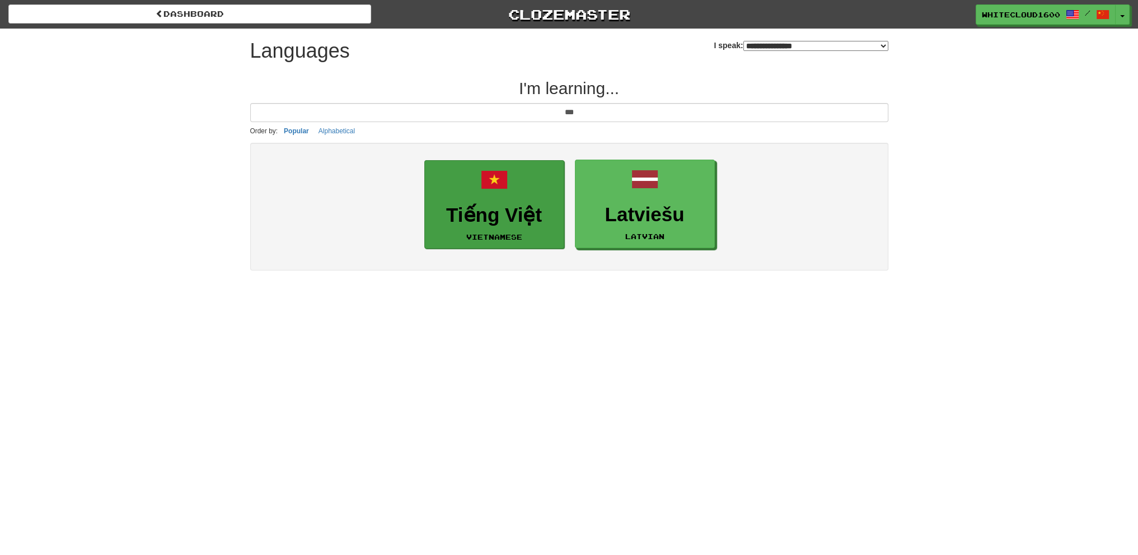
type input "***"
click at [473, 195] on link "Tiếng Việt Vietnamese" at bounding box center [494, 204] width 140 height 89
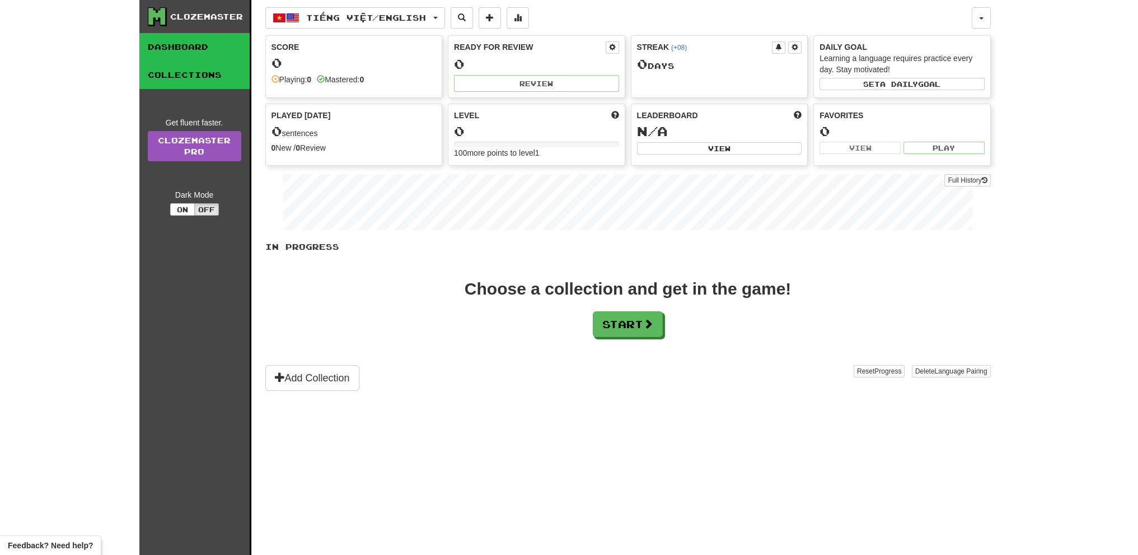
click at [182, 77] on link "Collections" at bounding box center [194, 75] width 110 height 28
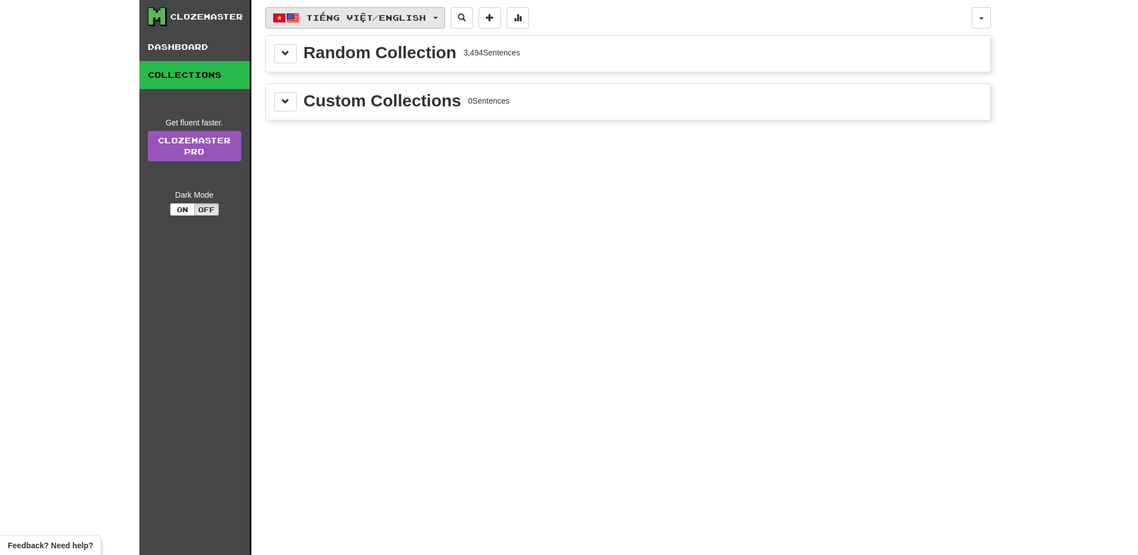
click at [383, 19] on span "Tiếng Việt / English" at bounding box center [366, 18] width 120 height 10
